Goal: Task Accomplishment & Management: Complete application form

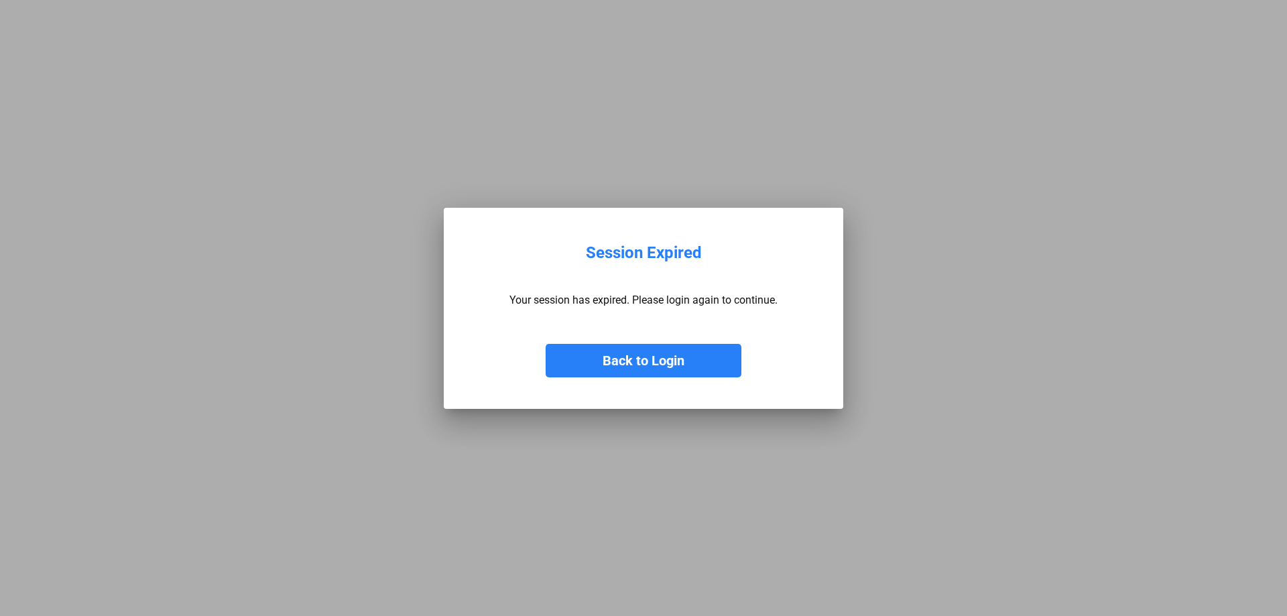
click at [675, 356] on button "Back to Login" at bounding box center [644, 361] width 196 height 34
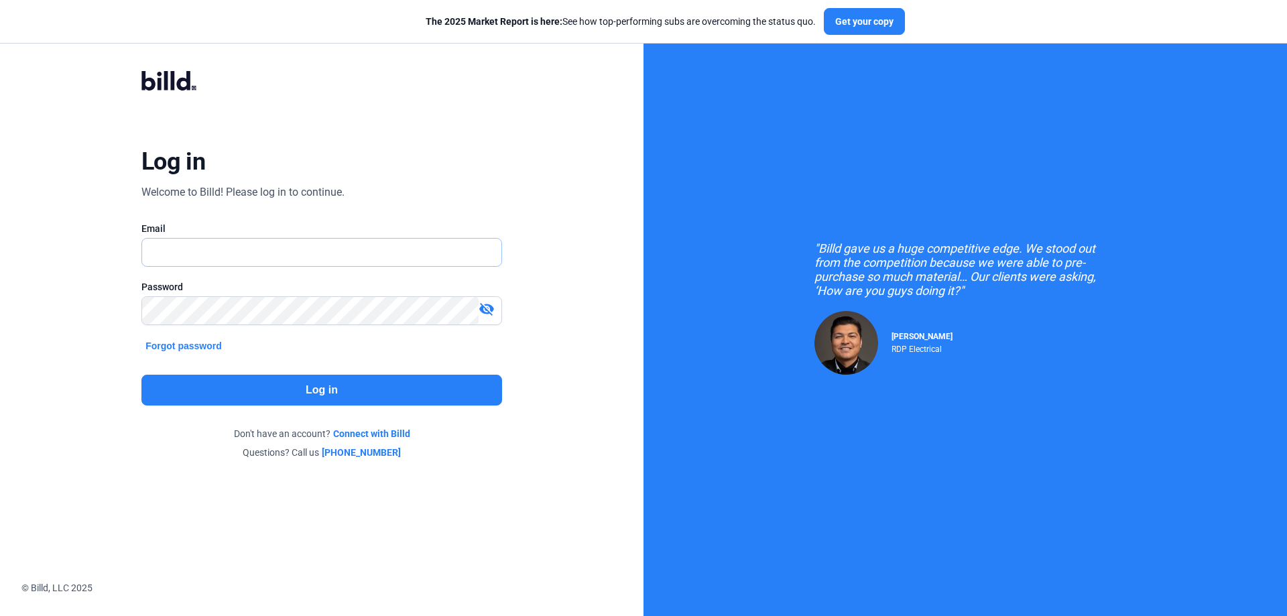
type input "[PERSON_NAME][EMAIL_ADDRESS][DOMAIN_NAME]"
click at [381, 399] on button "Log in" at bounding box center [321, 390] width 361 height 31
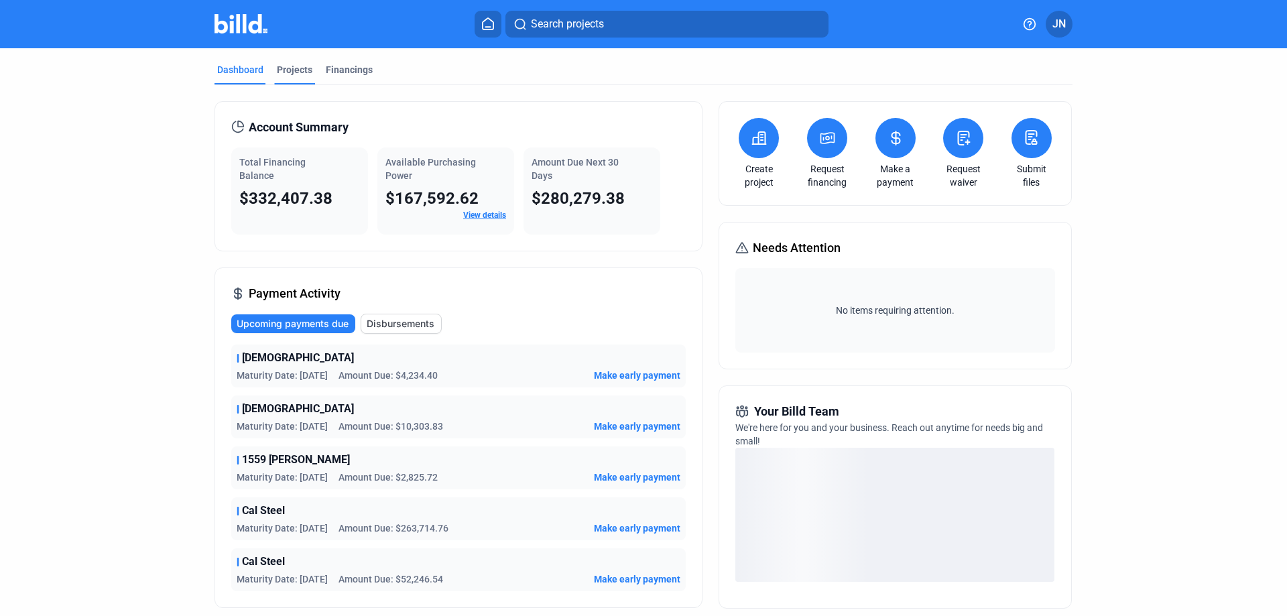
click at [292, 72] on div "Projects" at bounding box center [295, 69] width 36 height 13
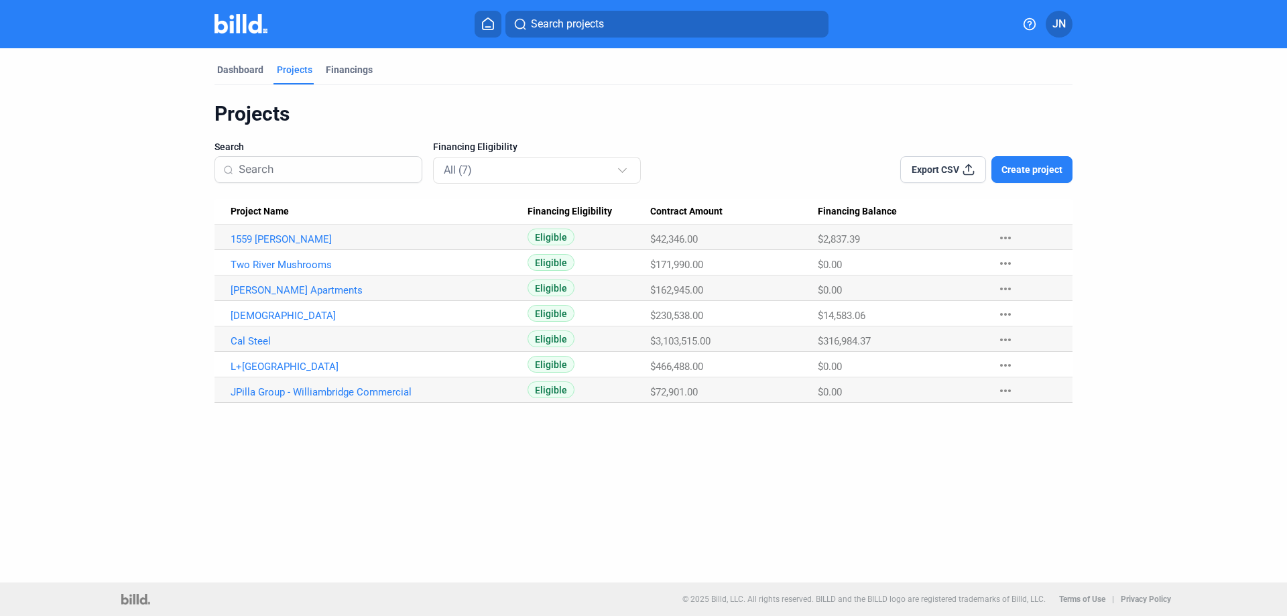
click at [1034, 170] on span "Create project" at bounding box center [1032, 169] width 61 height 13
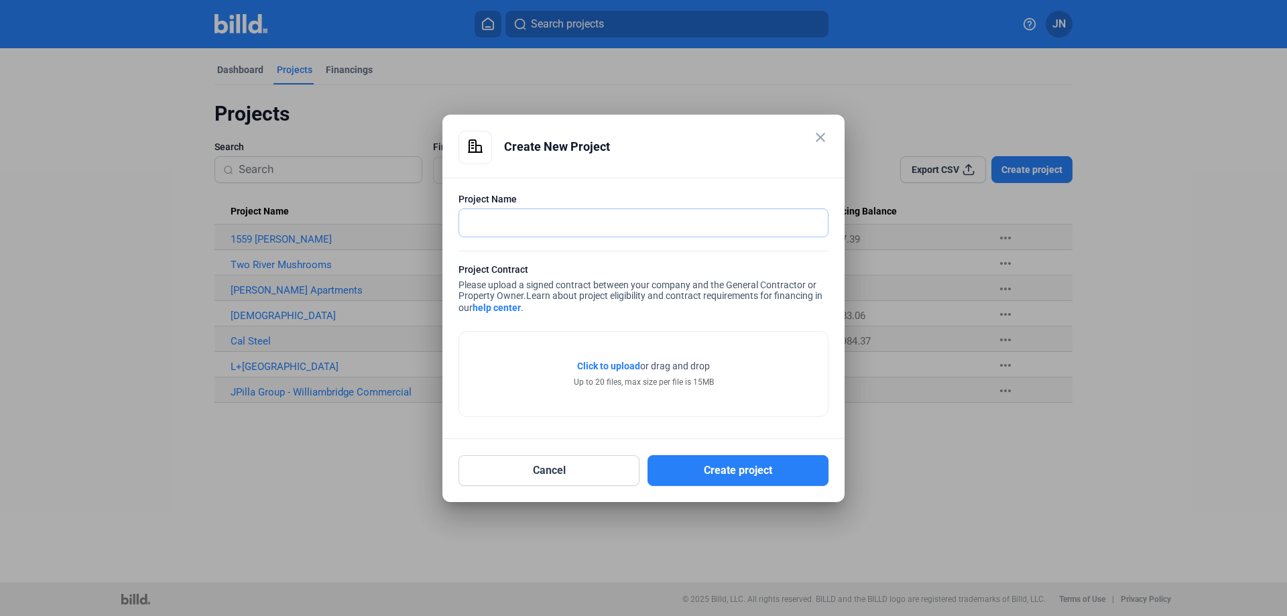
click at [554, 213] on input "text" at bounding box center [643, 222] width 369 height 27
type input "South Brunswick Supportive (3 and 4)"
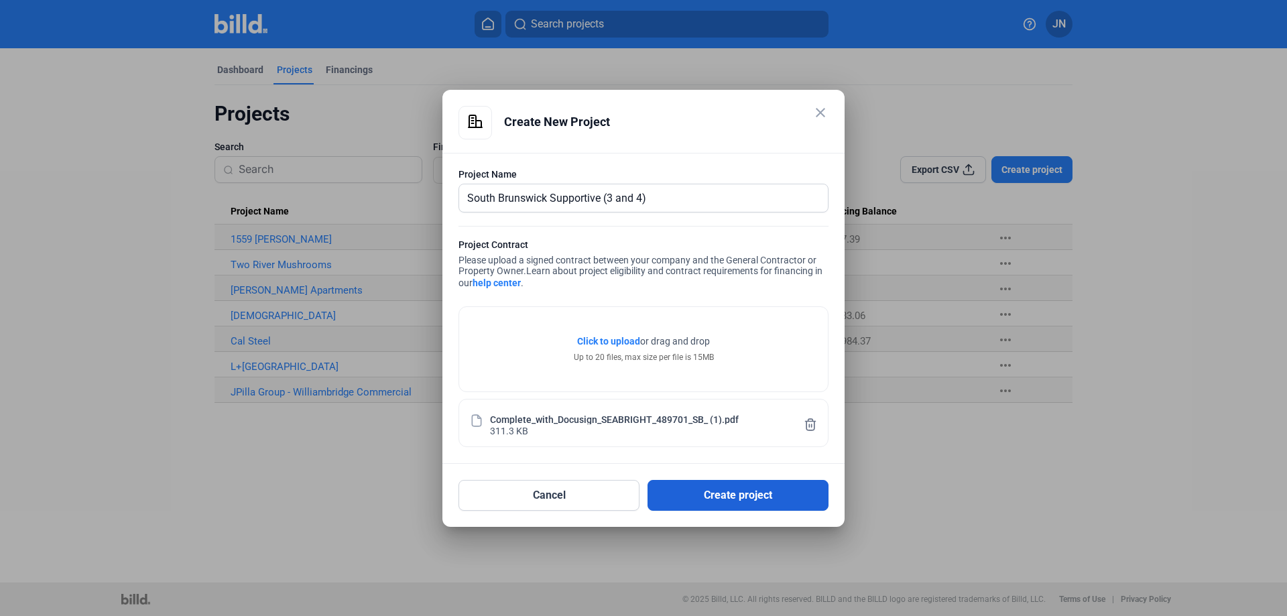
click at [699, 500] on button "Create project" at bounding box center [738, 495] width 181 height 31
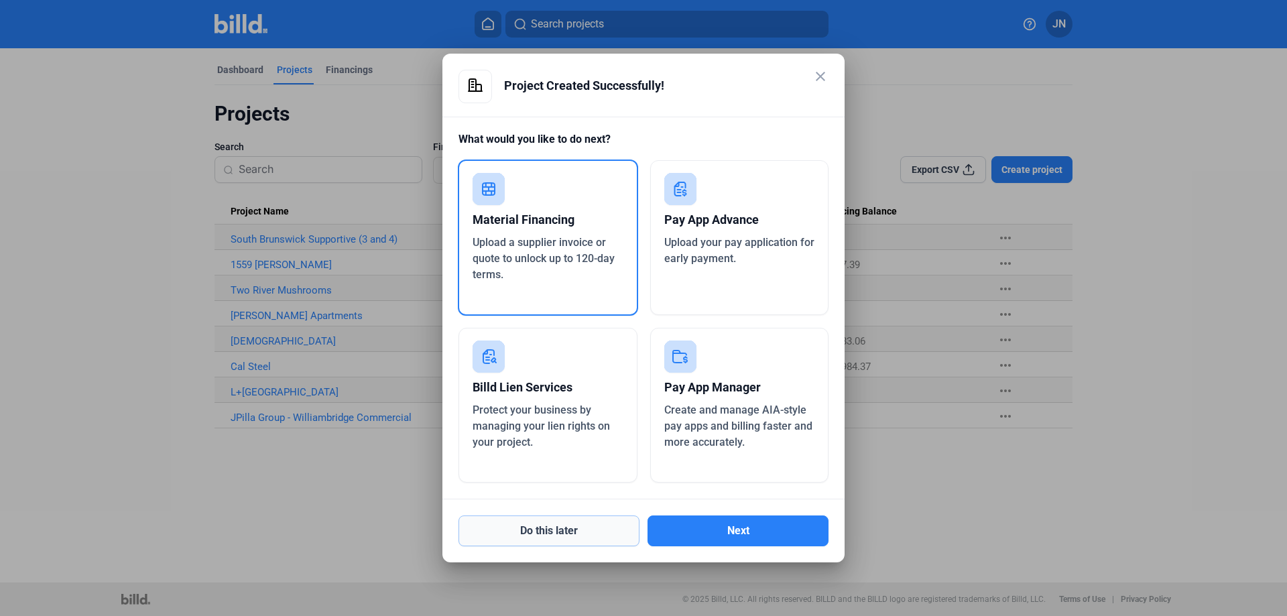
click at [566, 534] on button "Do this later" at bounding box center [549, 531] width 181 height 31
